Goal: Use online tool/utility: Utilize a website feature to perform a specific function

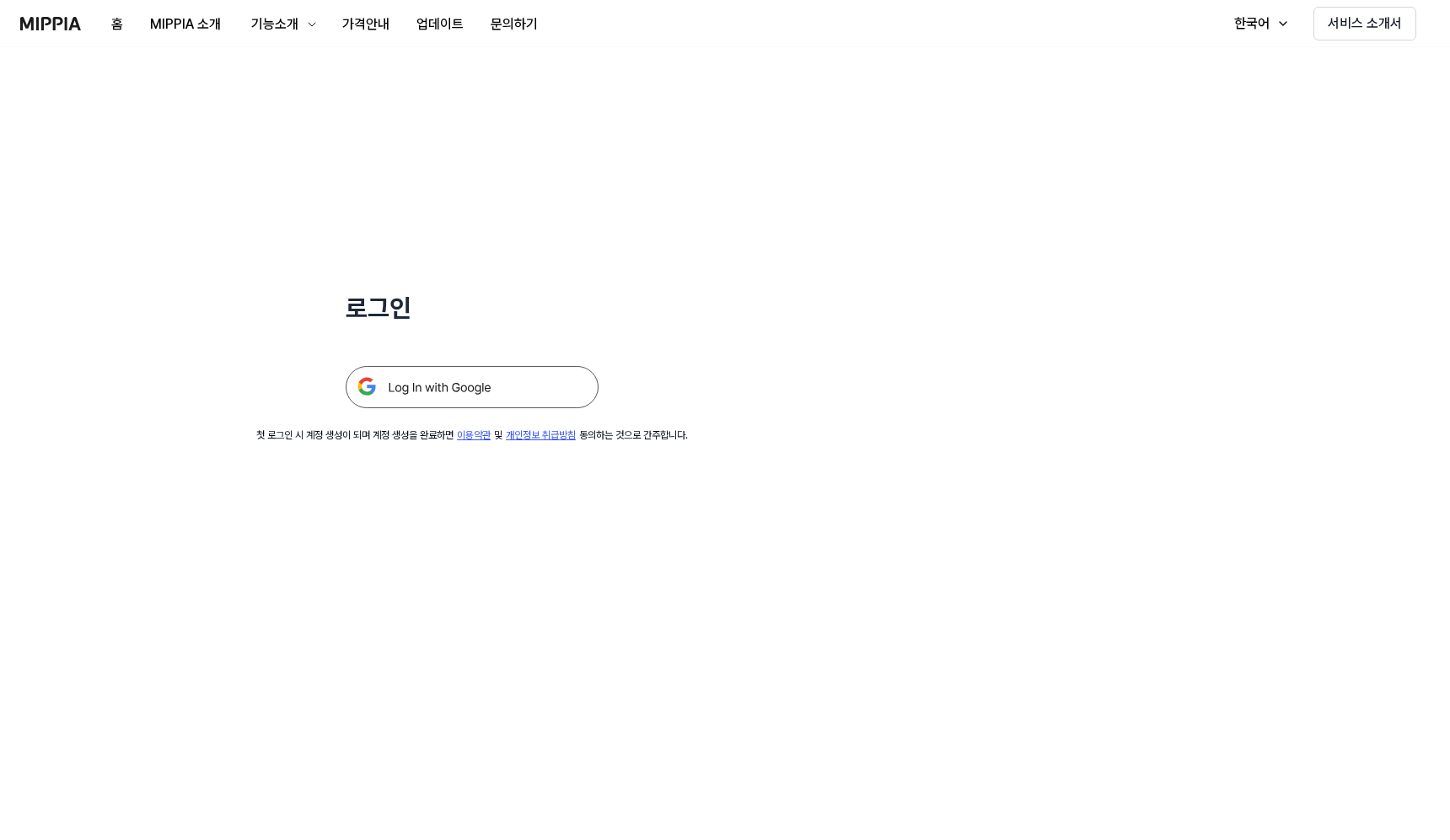
click at [503, 405] on img at bounding box center [471, 387] width 253 height 43
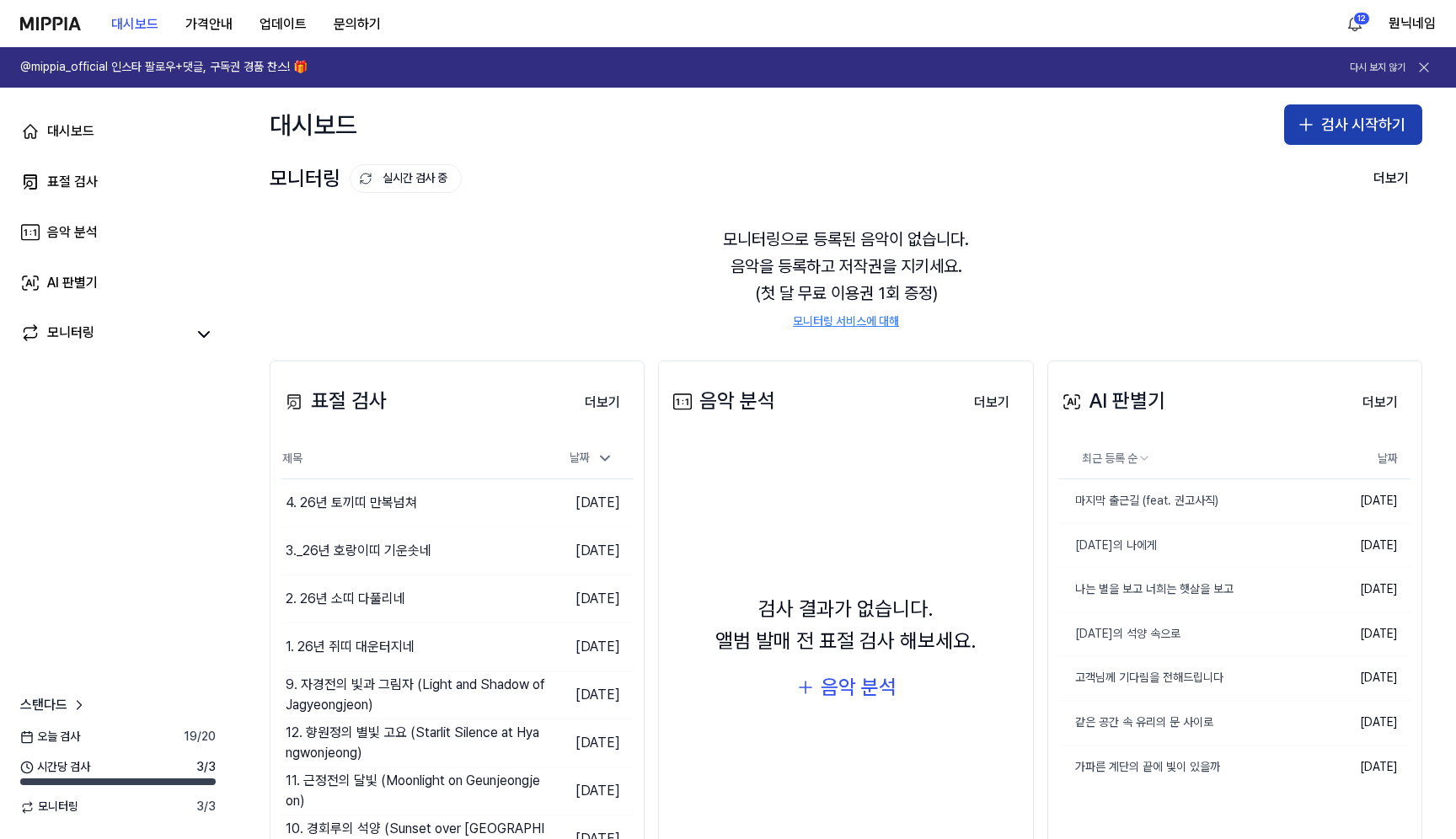
click at [1343, 122] on button "검사 시작하기" at bounding box center [1353, 124] width 139 height 41
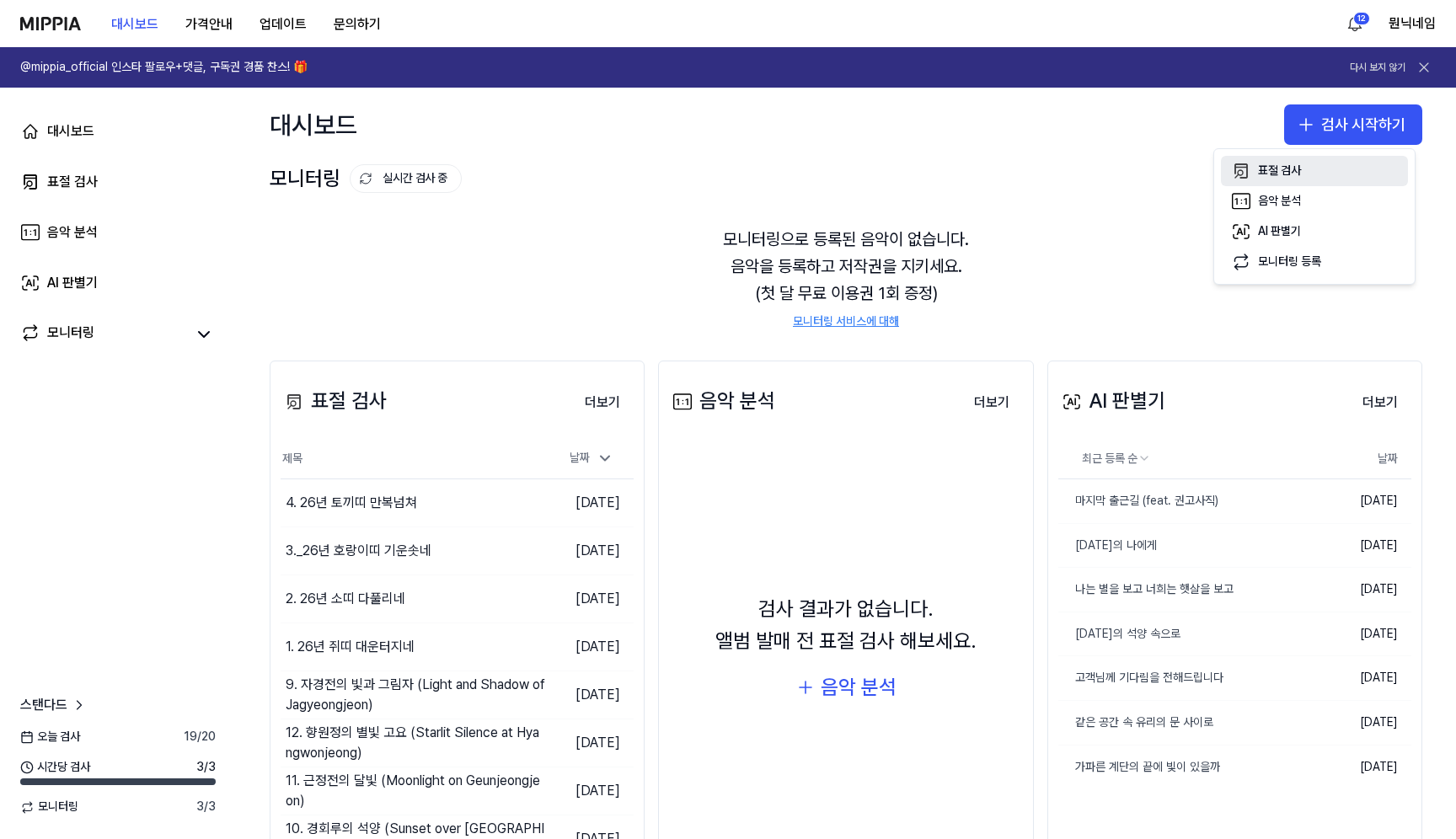
click at [1276, 179] on button "표절 검사" at bounding box center [1314, 170] width 187 height 30
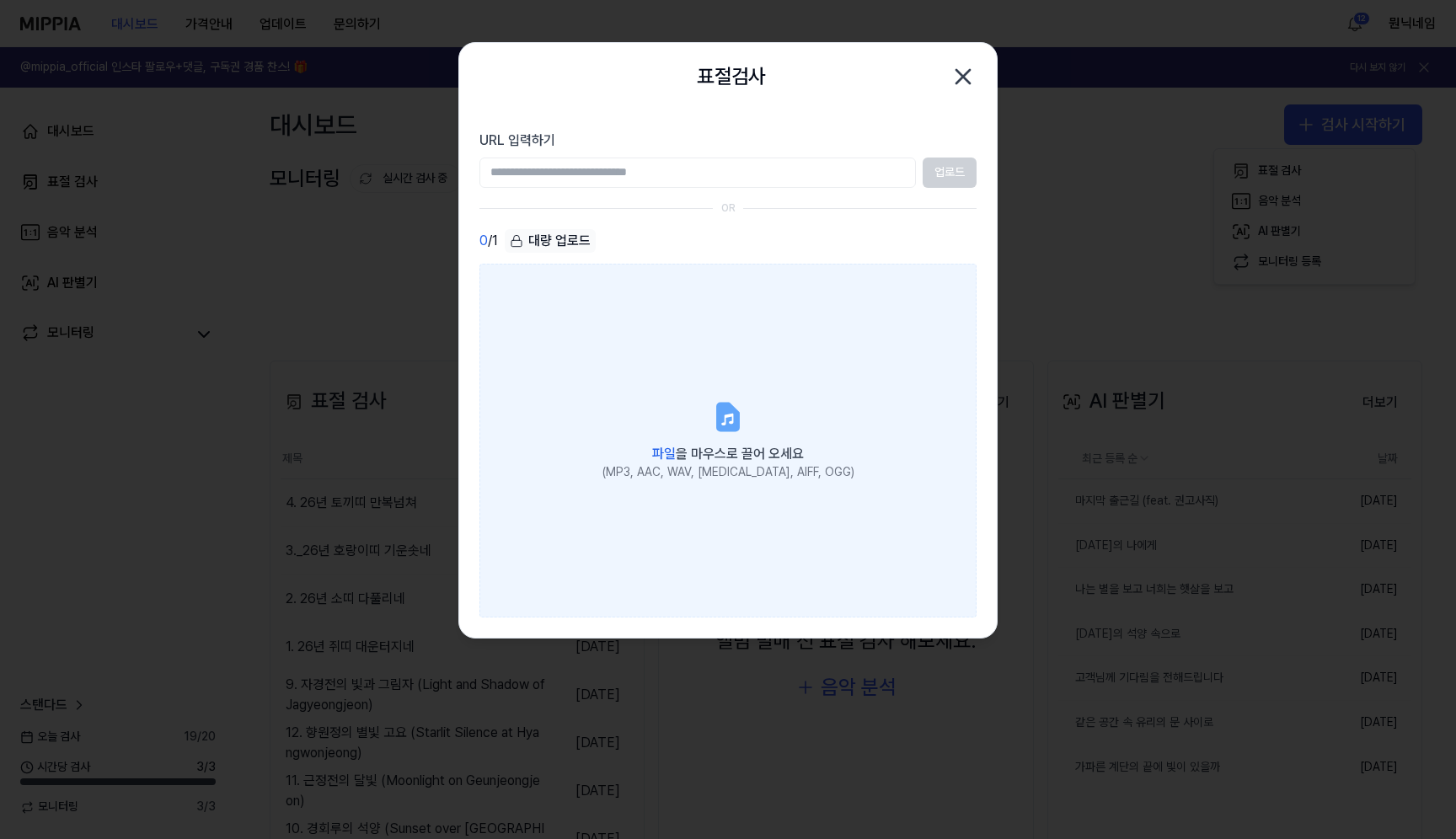
click at [730, 377] on label "파일 을 마우스로 끌어 오세요 (MP3, AAC, WAV, FLAC, AIFF, OGG)" at bounding box center [727, 440] width 497 height 354
click at [0, 0] on input "파일 을 마우스로 끌어 오세요 (MP3, AAC, WAV, FLAC, AIFF, OGG)" at bounding box center [0, 0] width 0 height 0
click at [603, 476] on label "파일 을 마우스로 끌어 오세요 (MP3, AAC, WAV, FLAC, AIFF, OGG)" at bounding box center [727, 440] width 497 height 354
click at [0, 0] on input "파일 을 마우스로 끌어 오세요 (MP3, AAC, WAV, FLAC, AIFF, OGG)" at bounding box center [0, 0] width 0 height 0
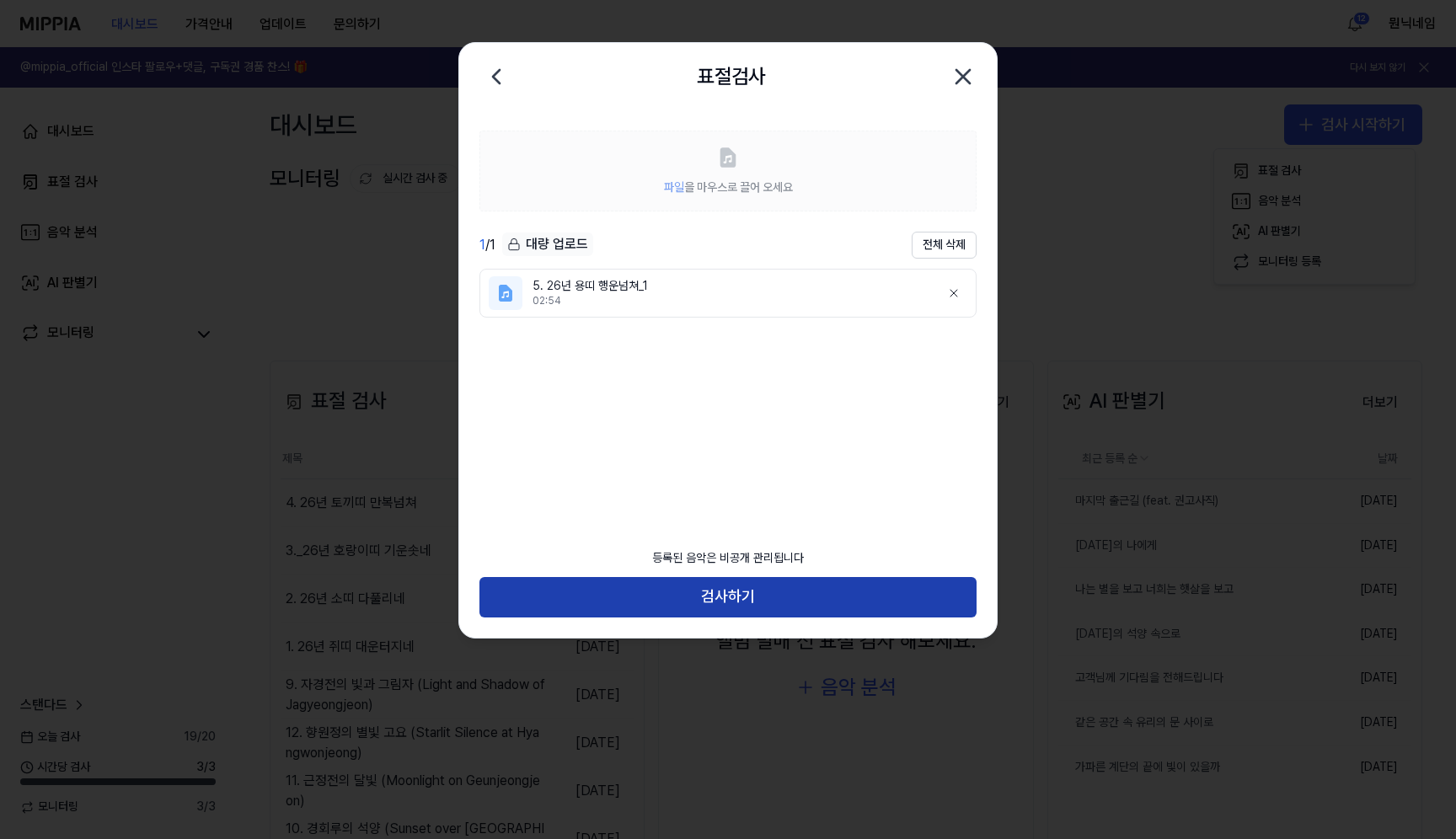
click at [756, 596] on button "검사하기" at bounding box center [727, 596] width 497 height 41
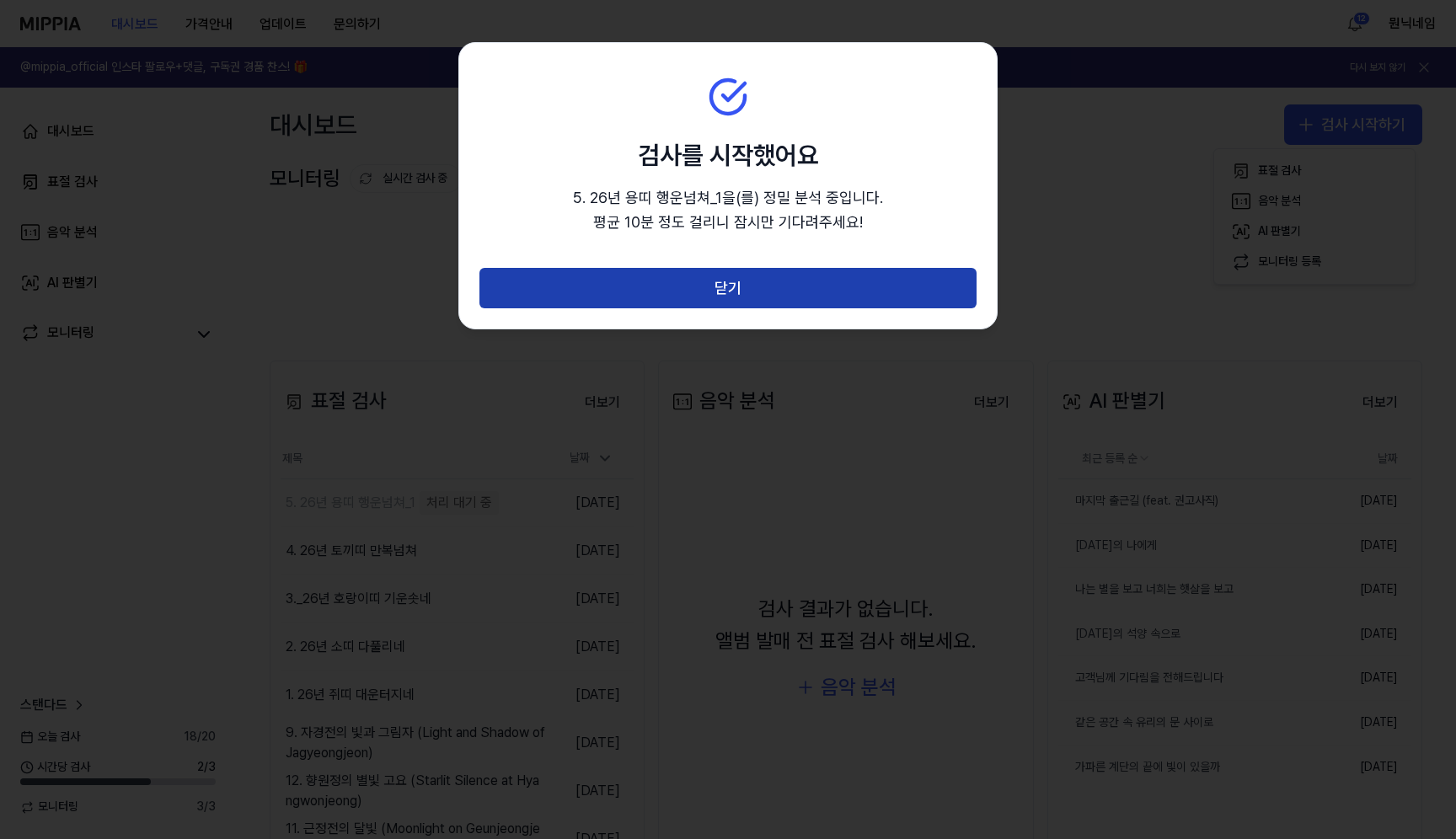
click at [921, 299] on button "닫기" at bounding box center [727, 288] width 497 height 41
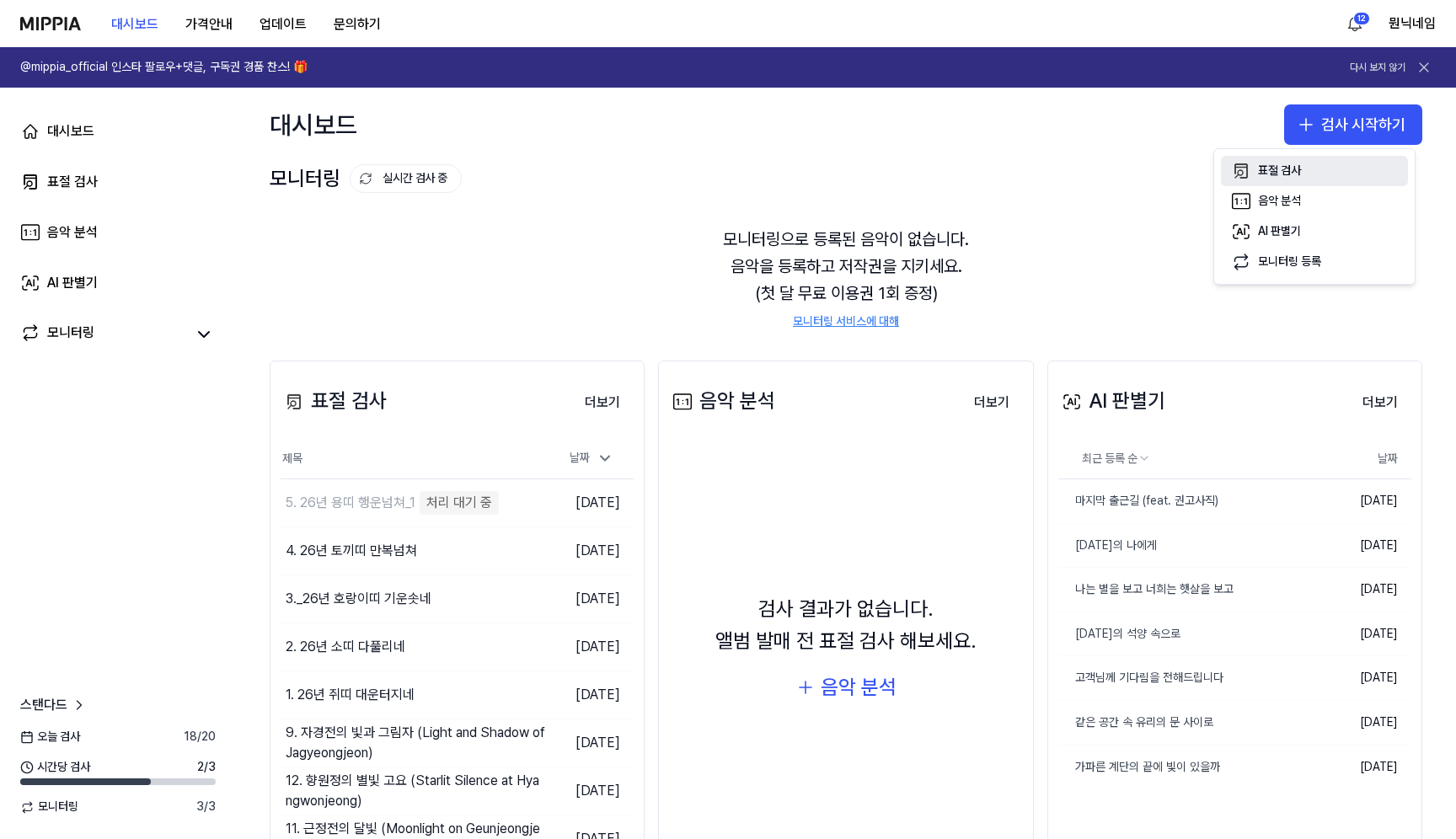
click at [1279, 169] on div "표절 검사" at bounding box center [1279, 171] width 43 height 17
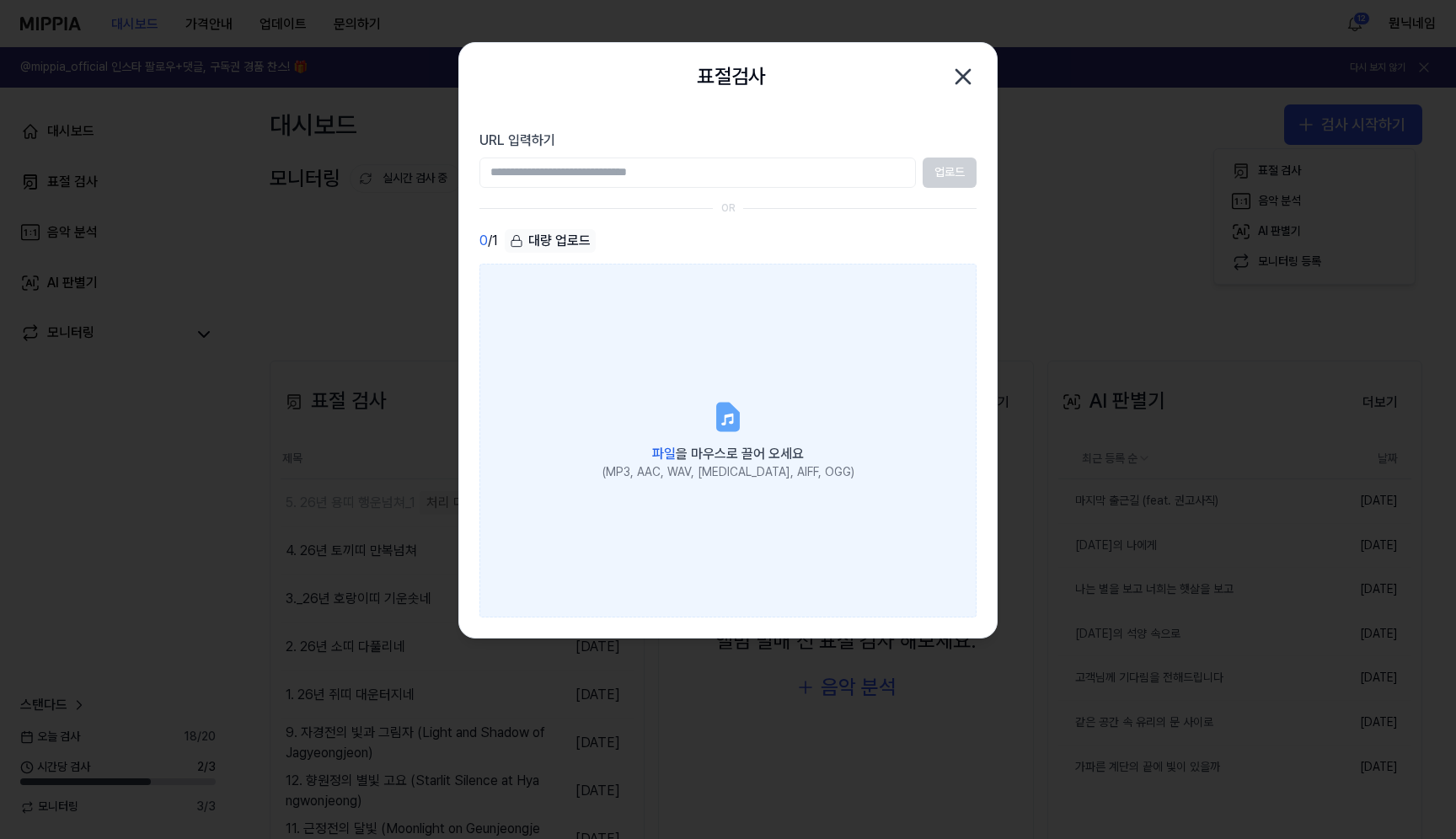
click at [787, 380] on label "파일 을 마우스로 끌어 오세요 (MP3, AAC, WAV, FLAC, AIFF, OGG)" at bounding box center [727, 440] width 497 height 354
click at [0, 0] on input "파일 을 마우스로 끌어 오세요 (MP3, AAC, WAV, FLAC, AIFF, OGG)" at bounding box center [0, 0] width 0 height 0
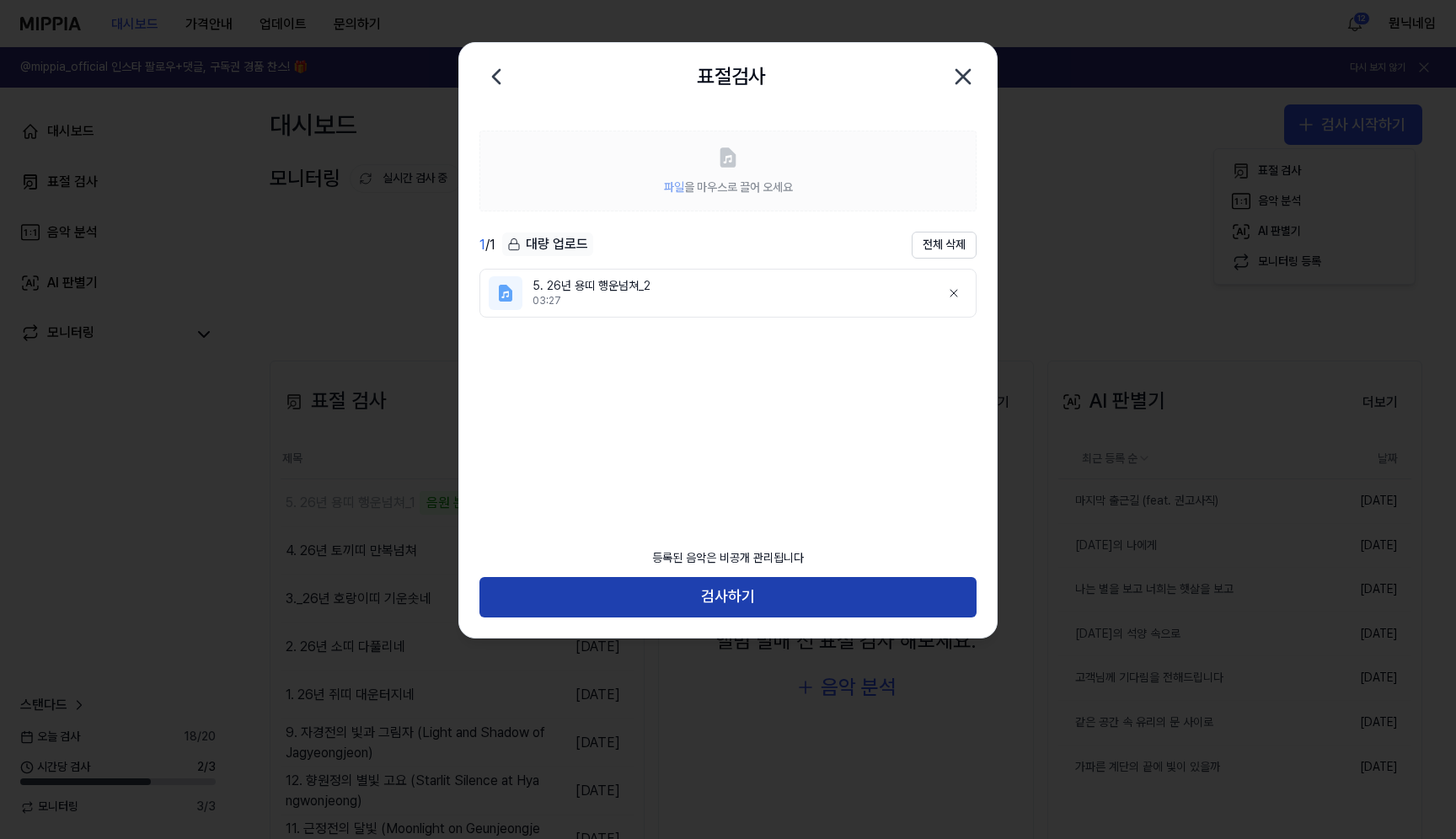
click at [763, 596] on button "검사하기" at bounding box center [727, 596] width 497 height 41
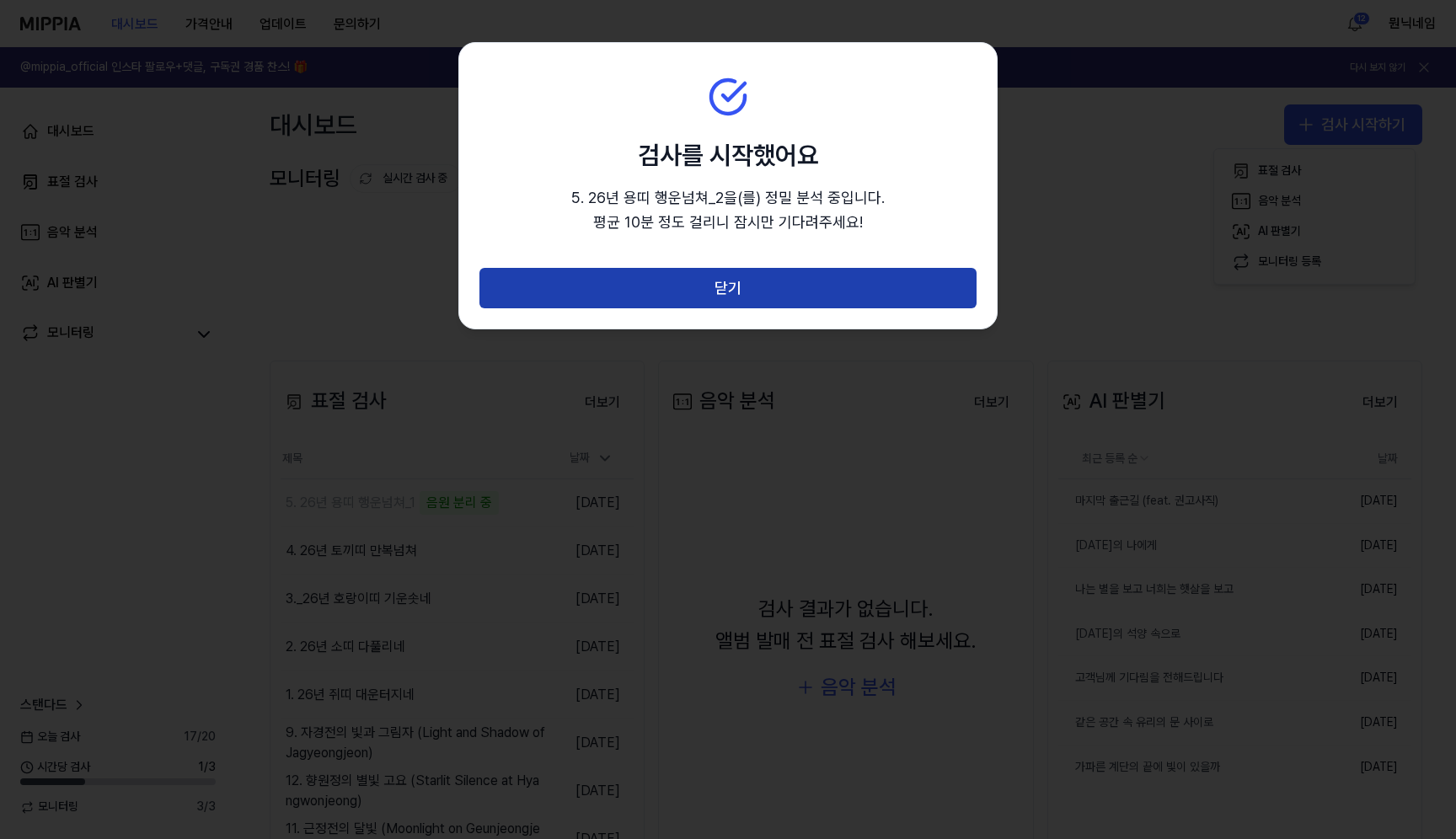
click at [953, 288] on button "닫기" at bounding box center [727, 288] width 497 height 41
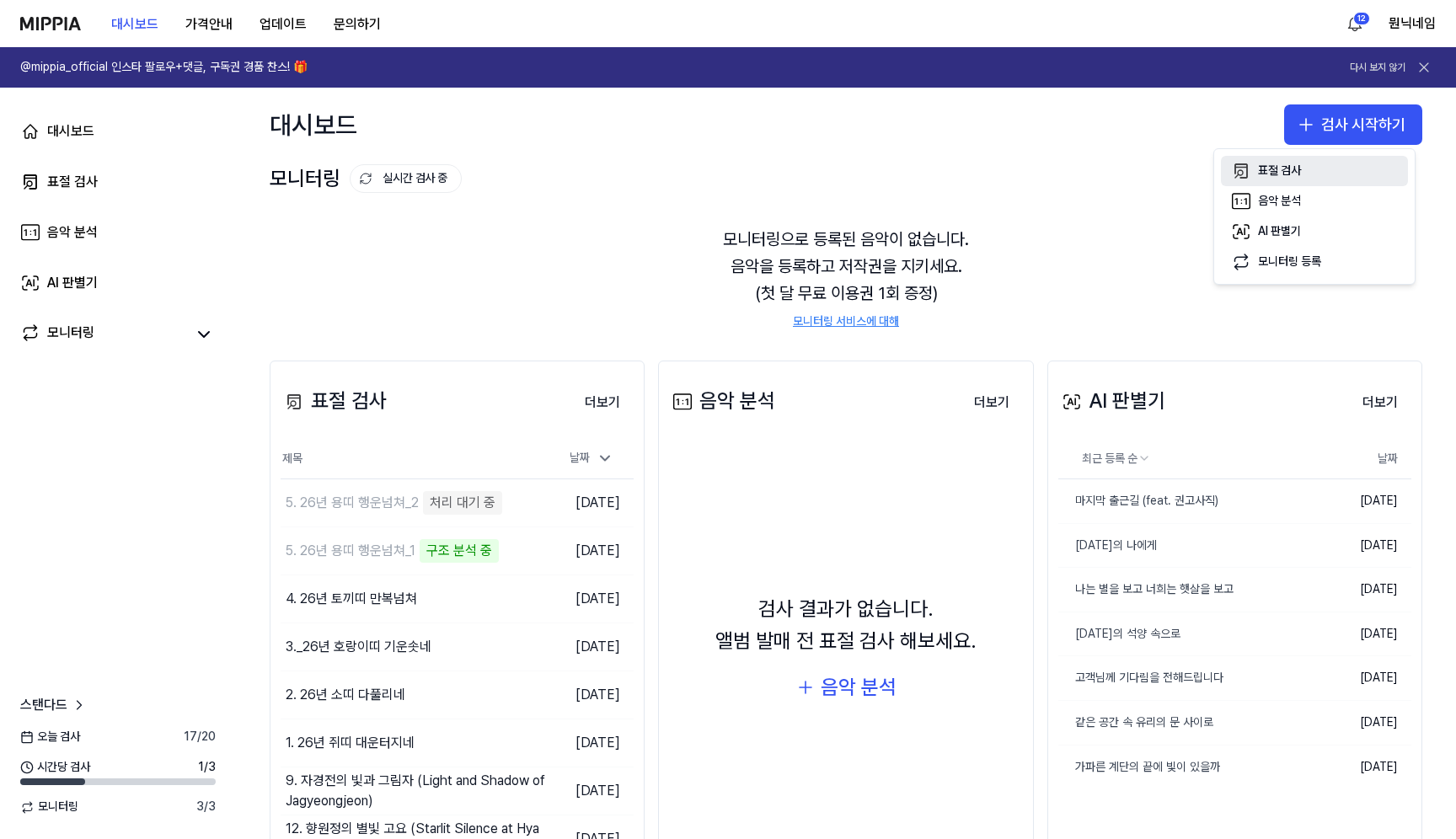
click at [1320, 168] on button "표절 검사" at bounding box center [1314, 170] width 187 height 30
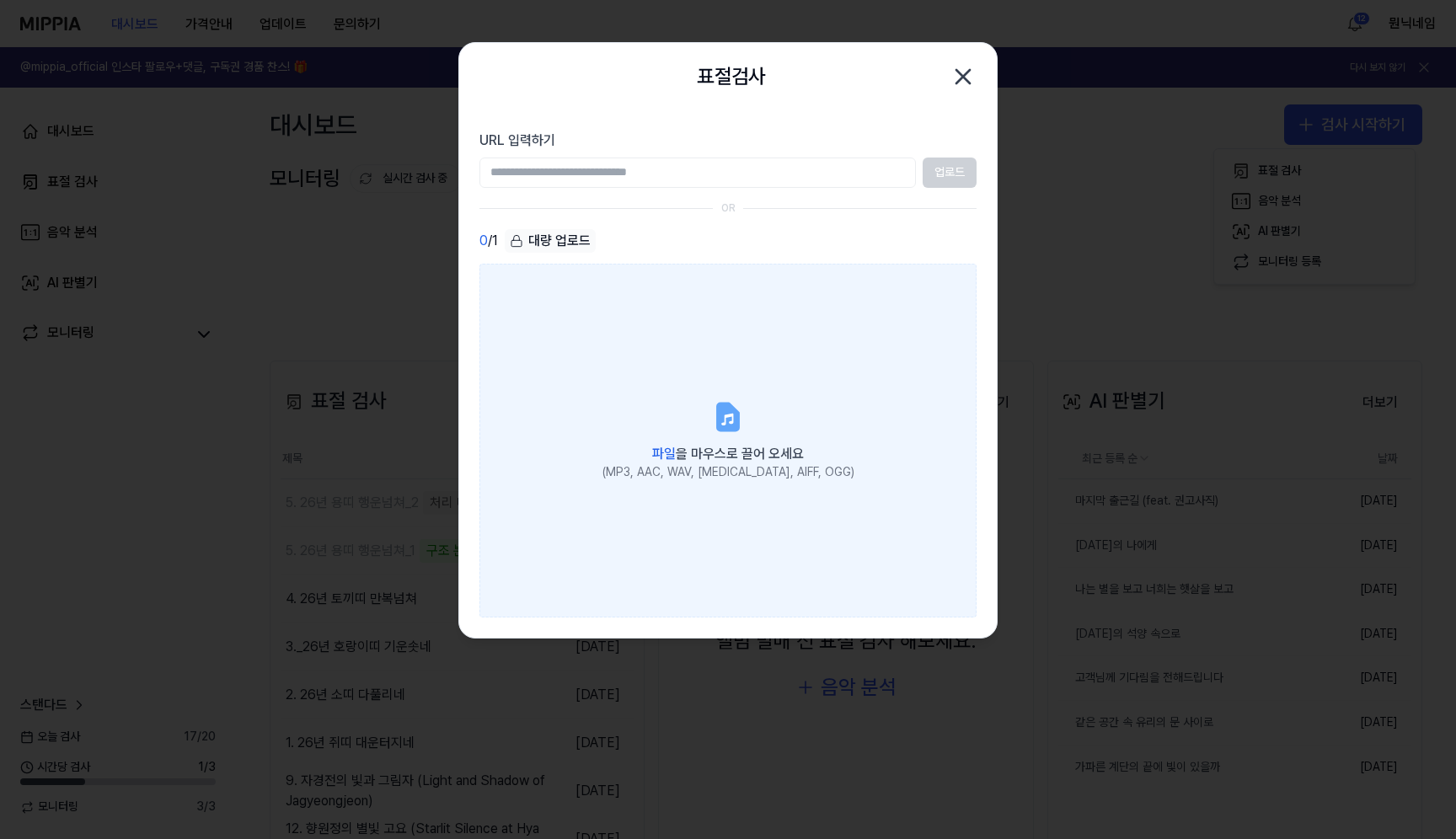
click at [774, 368] on label "파일 을 마우스로 끌어 오세요 (MP3, AAC, WAV, FLAC, AIFF, OGG)" at bounding box center [727, 440] width 497 height 354
click at [0, 0] on input "파일 을 마우스로 끌어 오세요 (MP3, AAC, WAV, FLAC, AIFF, OGG)" at bounding box center [0, 0] width 0 height 0
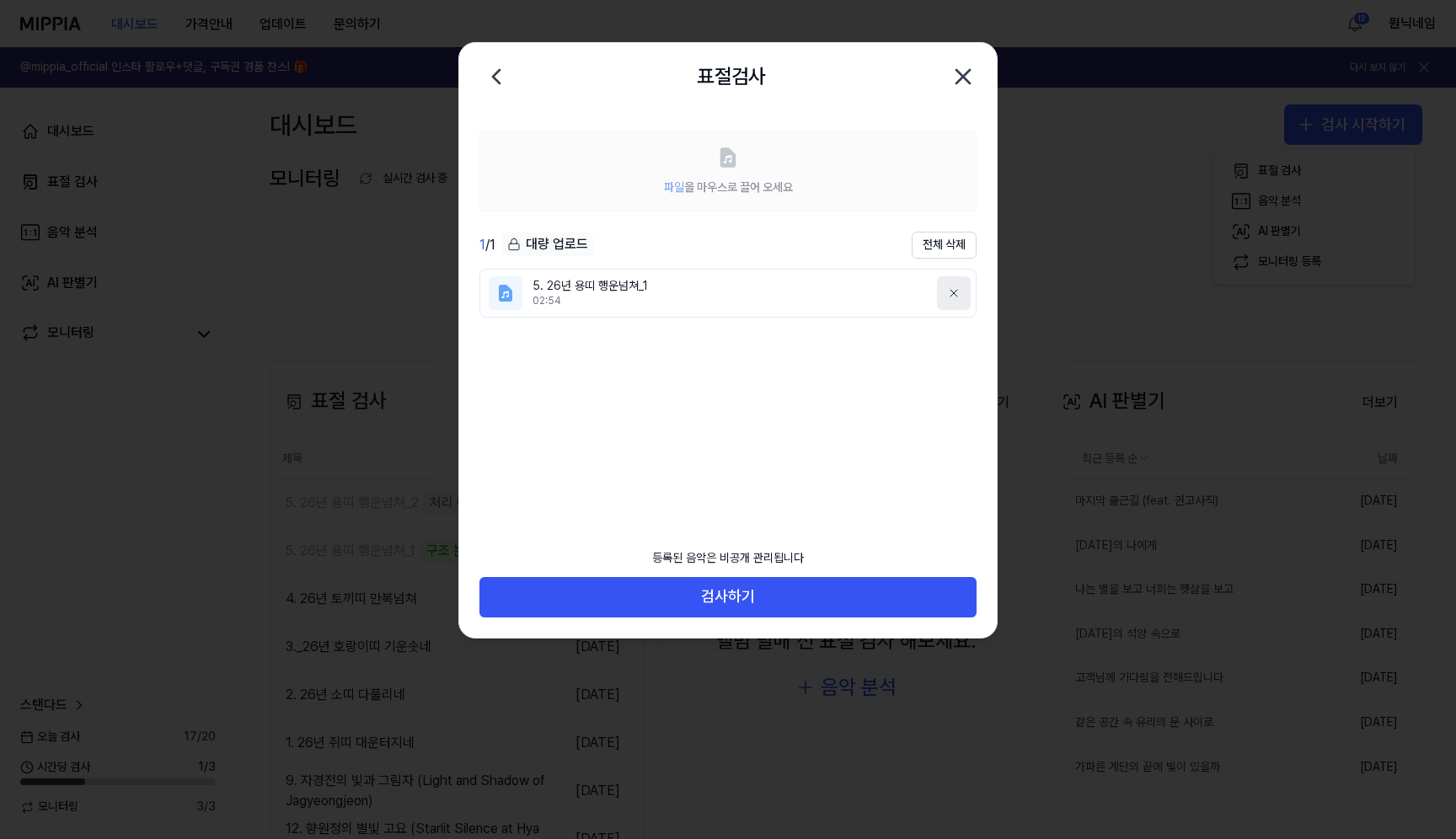
click at [945, 297] on button at bounding box center [953, 292] width 34 height 33
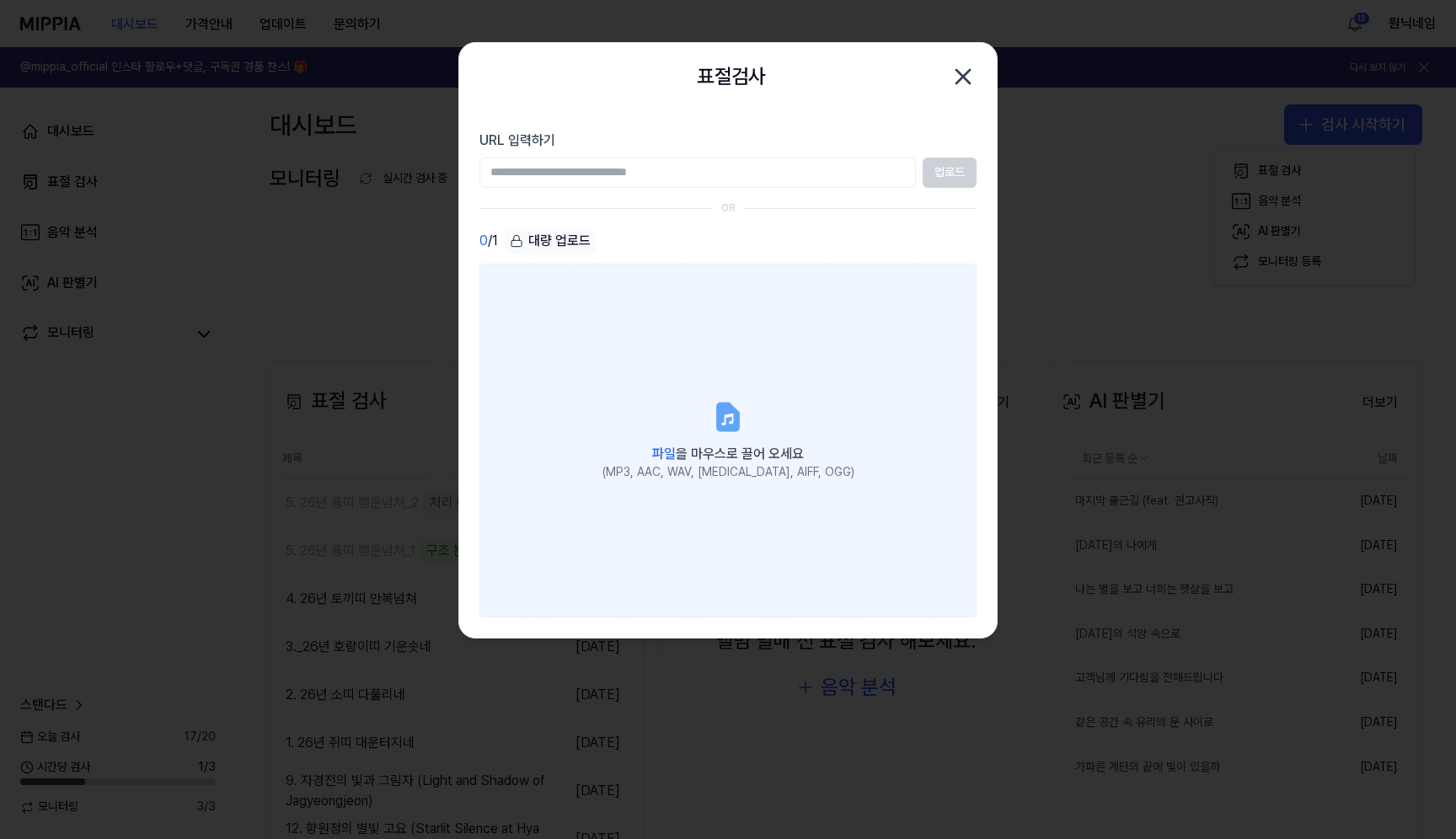
click at [744, 345] on label "파일 을 마우스로 끌어 오세요 (MP3, AAC, WAV, FLAC, AIFF, OGG)" at bounding box center [727, 440] width 497 height 354
click at [0, 0] on input "파일 을 마우스로 끌어 오세요 (MP3, AAC, WAV, FLAC, AIFF, OGG)" at bounding box center [0, 0] width 0 height 0
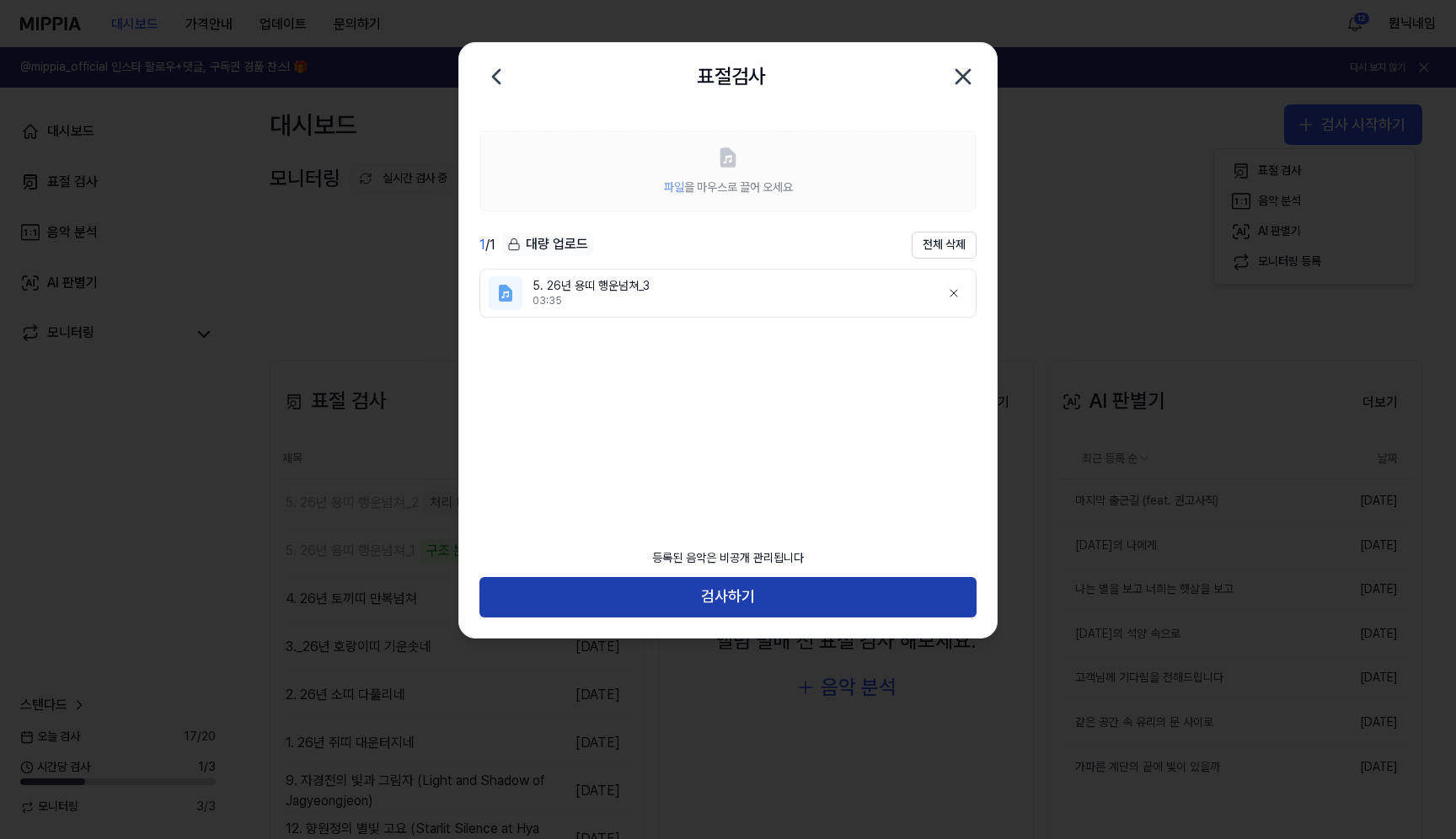
click at [875, 590] on button "검사하기" at bounding box center [727, 596] width 497 height 41
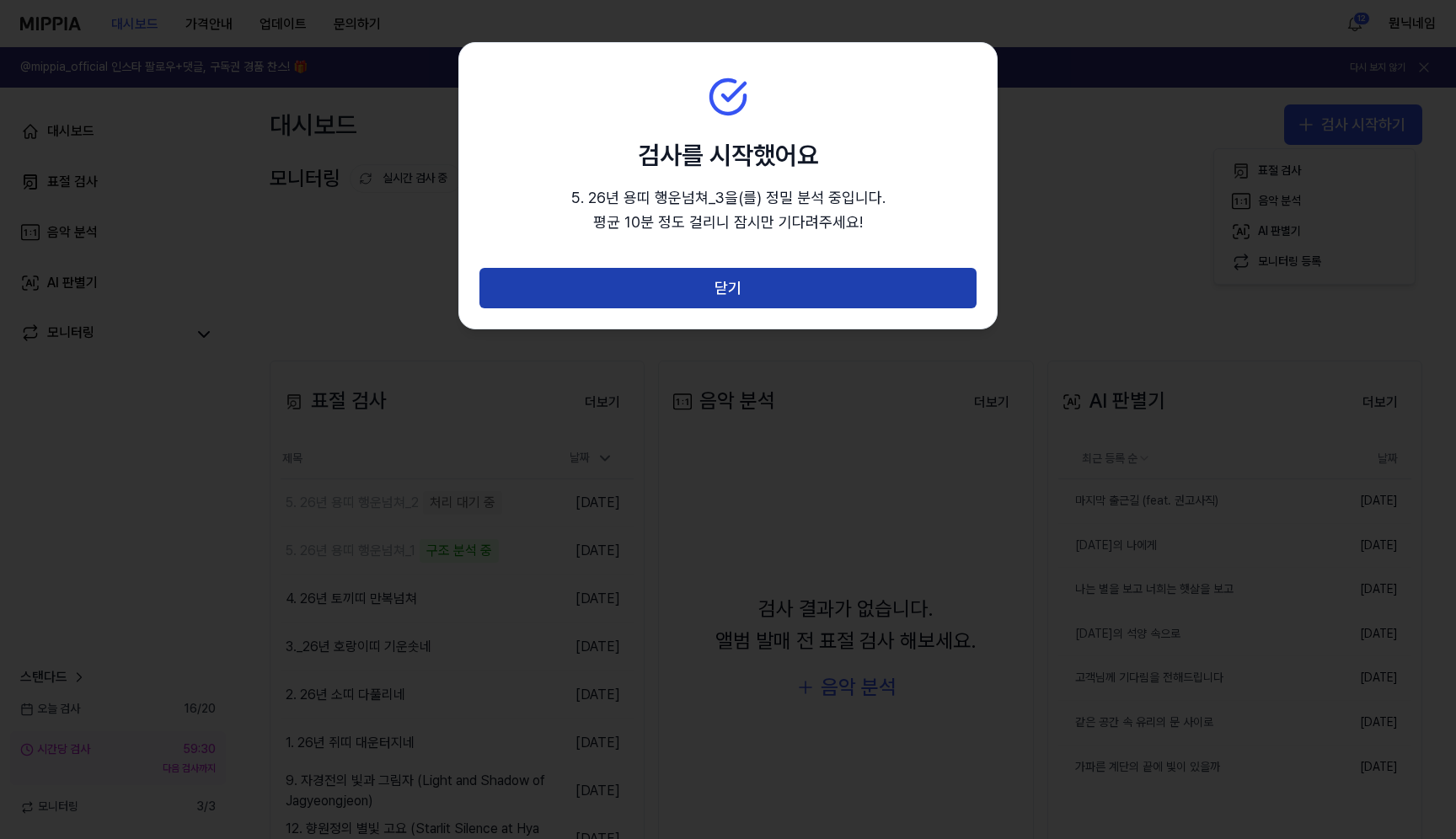
click at [905, 291] on button "닫기" at bounding box center [727, 288] width 497 height 41
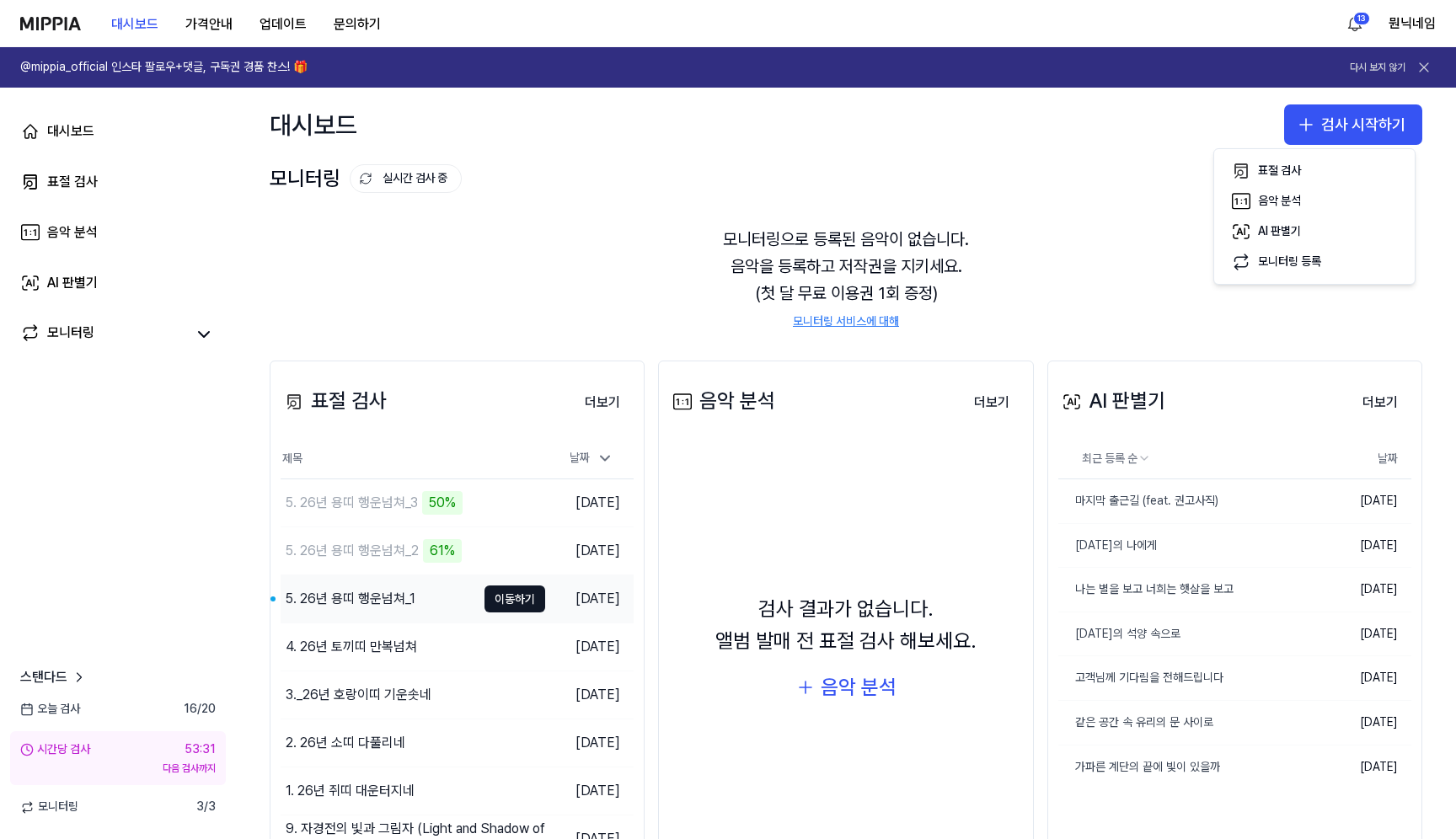
click at [367, 597] on div "5. 26년 용띠 행운넘쳐_1" at bounding box center [350, 598] width 129 height 20
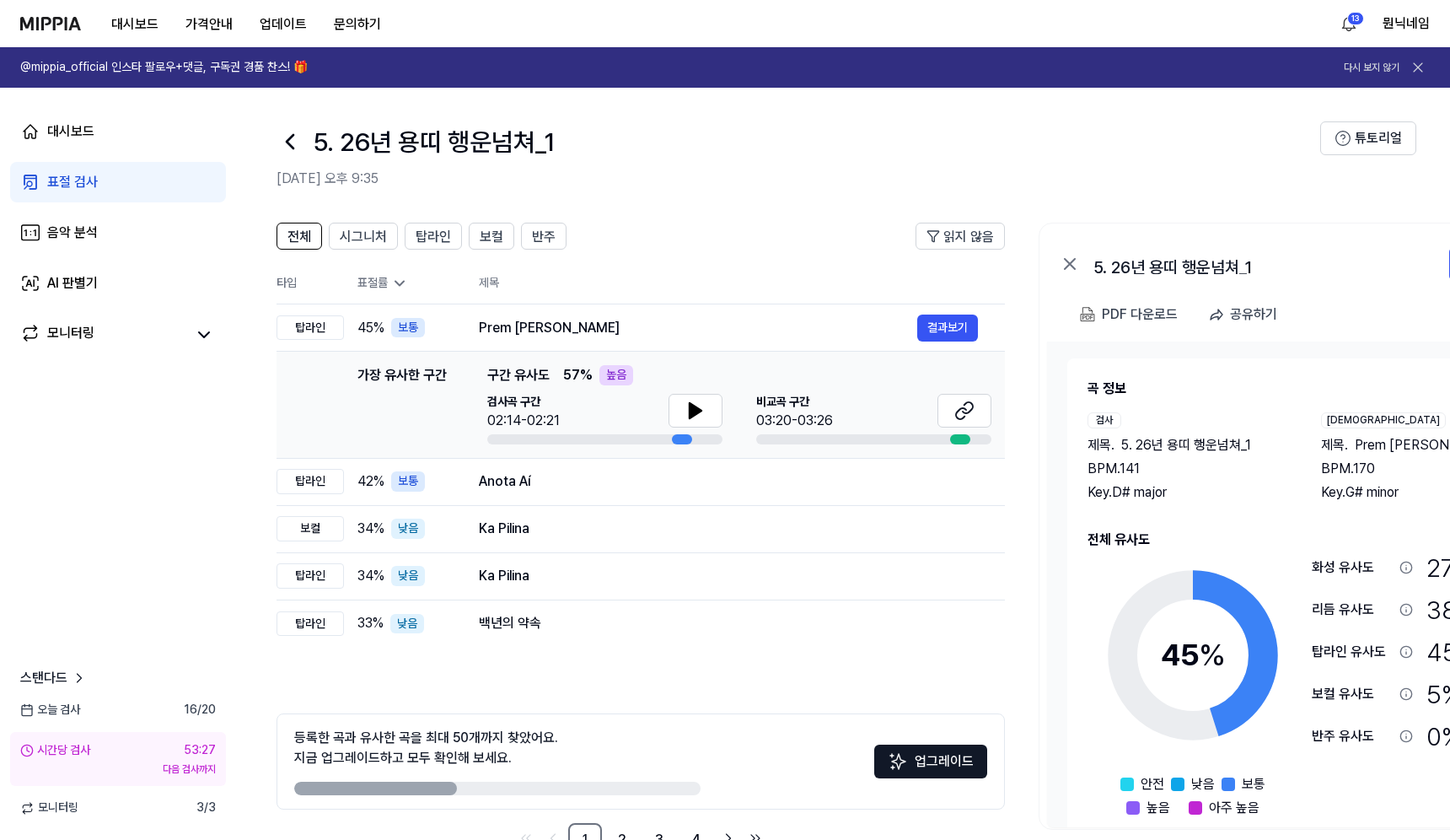
click at [295, 140] on icon at bounding box center [290, 141] width 27 height 27
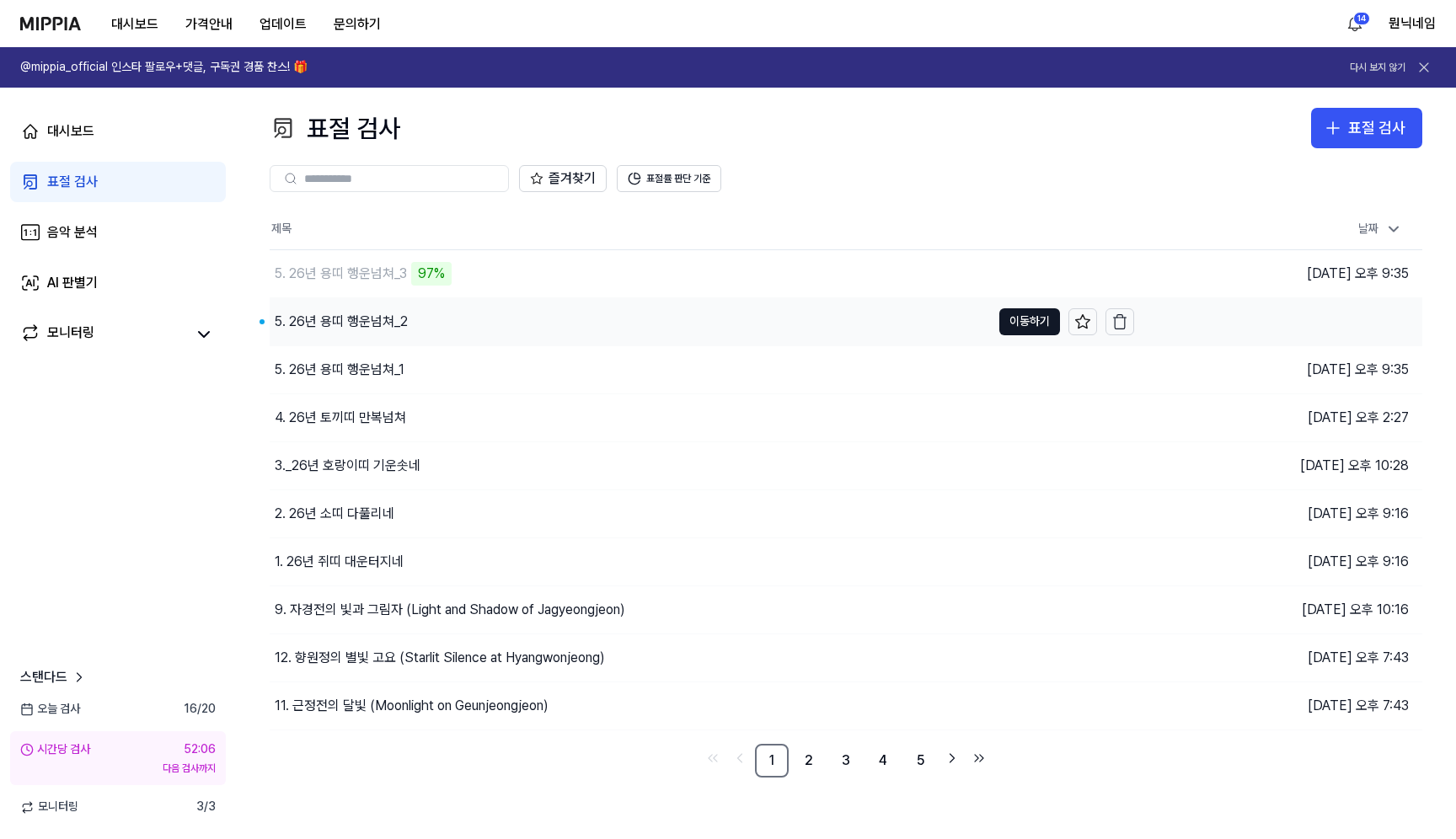
click at [353, 320] on div "5. 26년 용띠 행운넘쳐_2" at bounding box center [340, 321] width 133 height 20
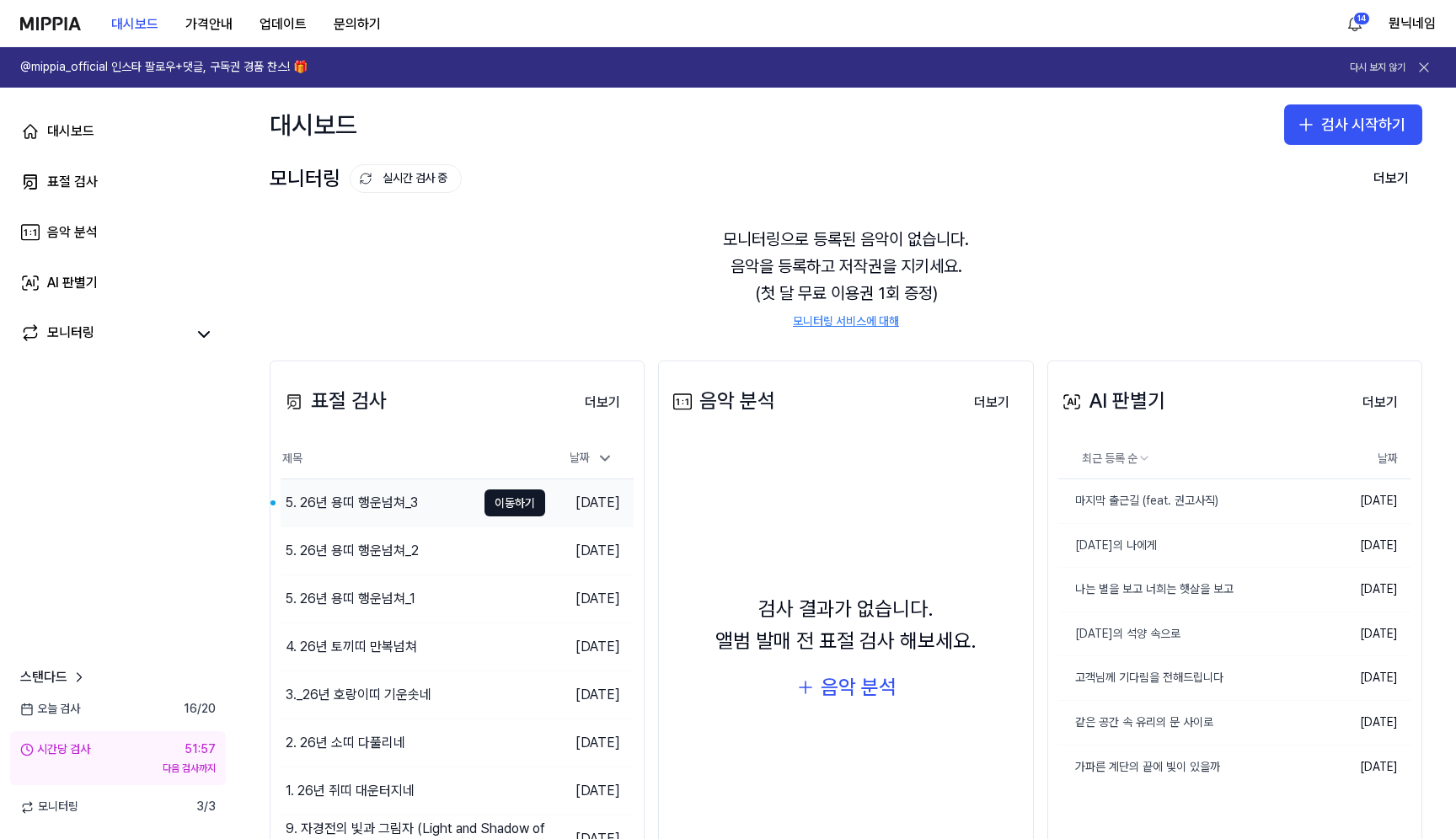
click at [427, 500] on div "5. 26년 용띠 행운넘쳐_3" at bounding box center [378, 502] width 196 height 47
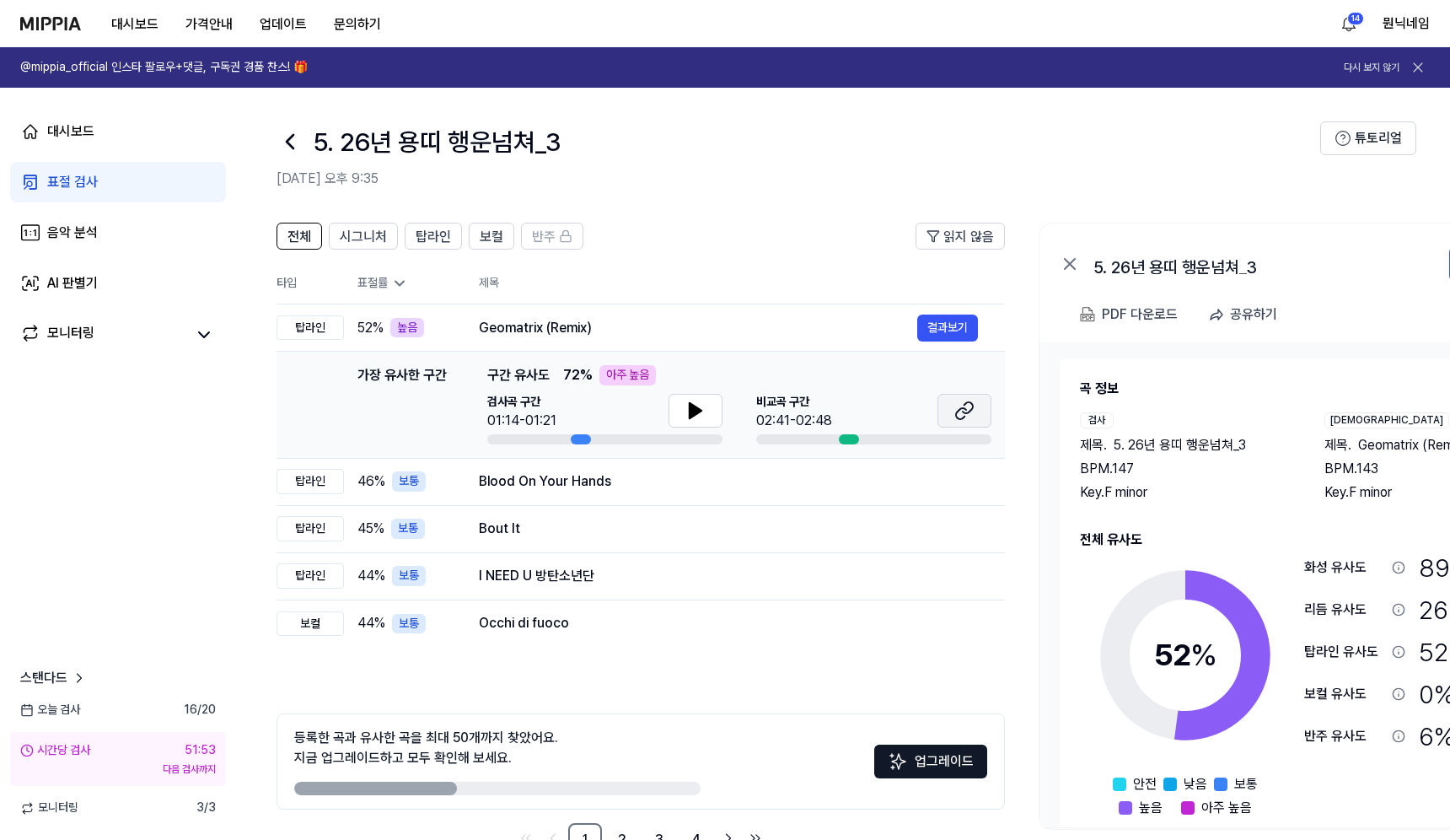
click at [963, 420] on icon at bounding box center [964, 410] width 20 height 20
